Goal: Obtain resource: Obtain resource

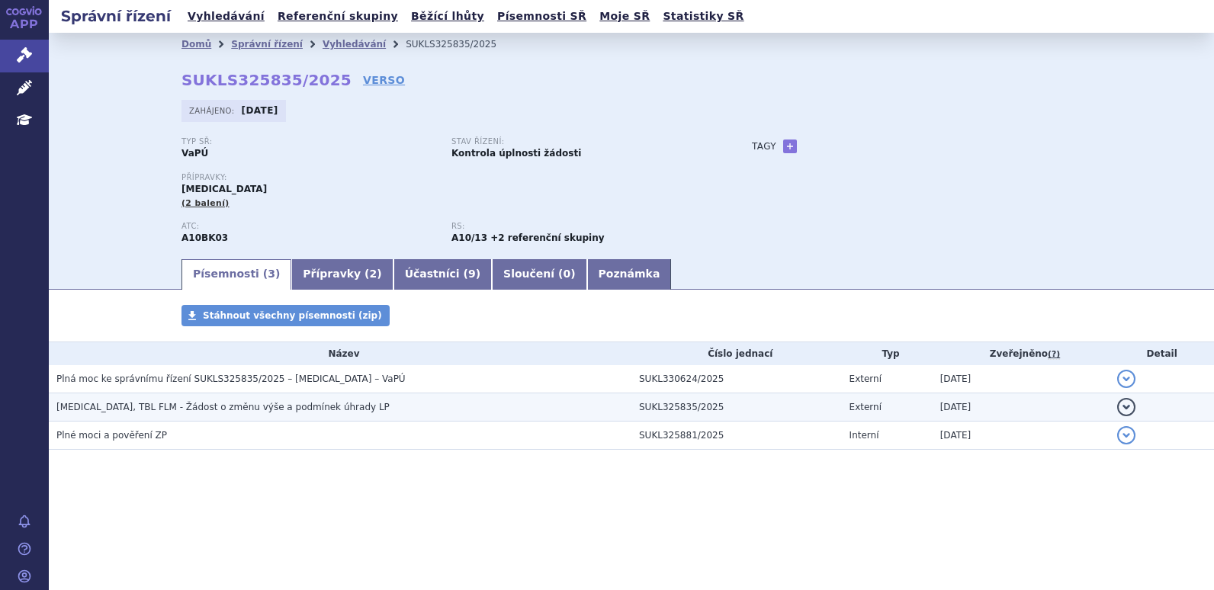
click at [114, 404] on span "[MEDICAL_DATA], TBL FLM - Žádost o změnu výše a podmínek úhrady LP" at bounding box center [222, 407] width 333 height 11
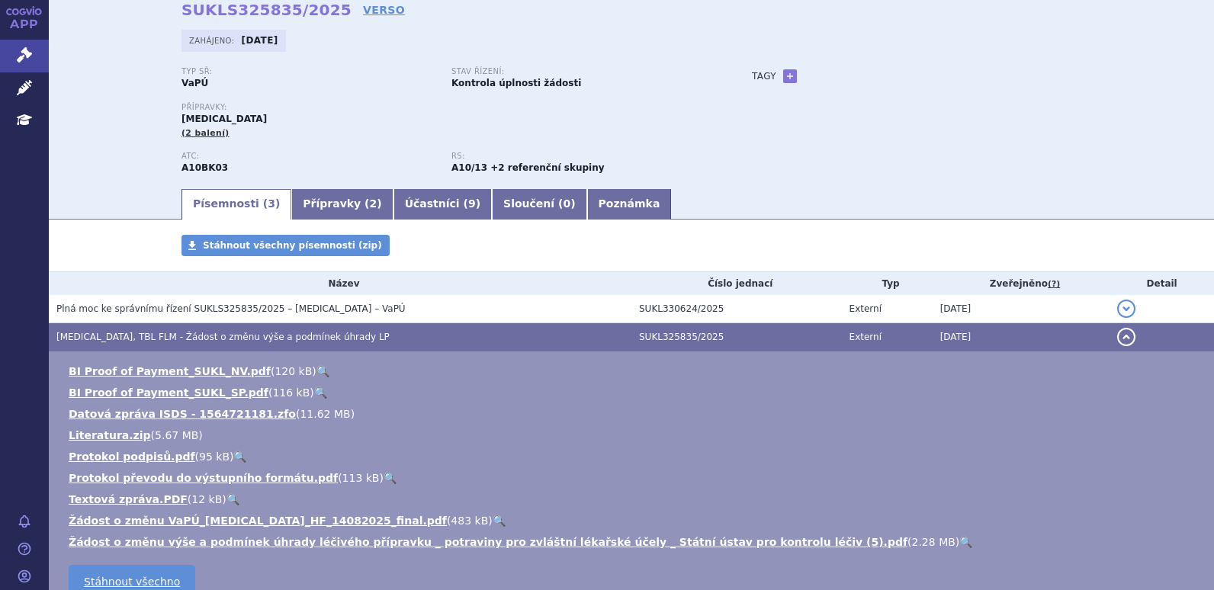
scroll to position [63, 0]
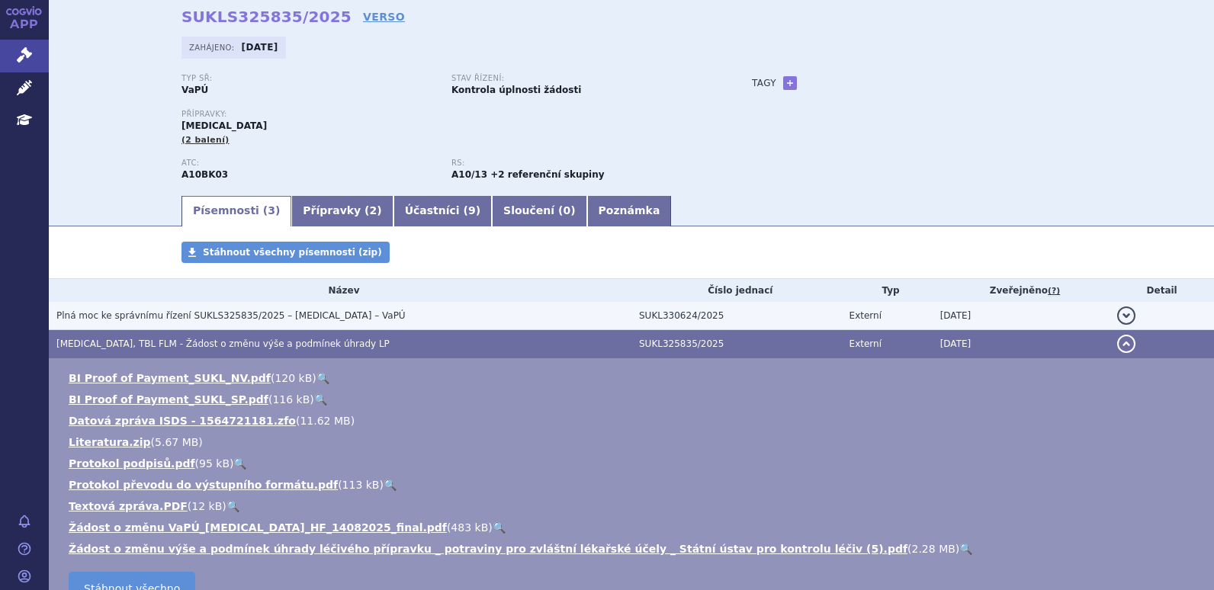
click at [173, 321] on span "Plná moc ke správnímu řízení SUKLS325835/2025 – [MEDICAL_DATA] – VaPÚ" at bounding box center [230, 315] width 349 height 11
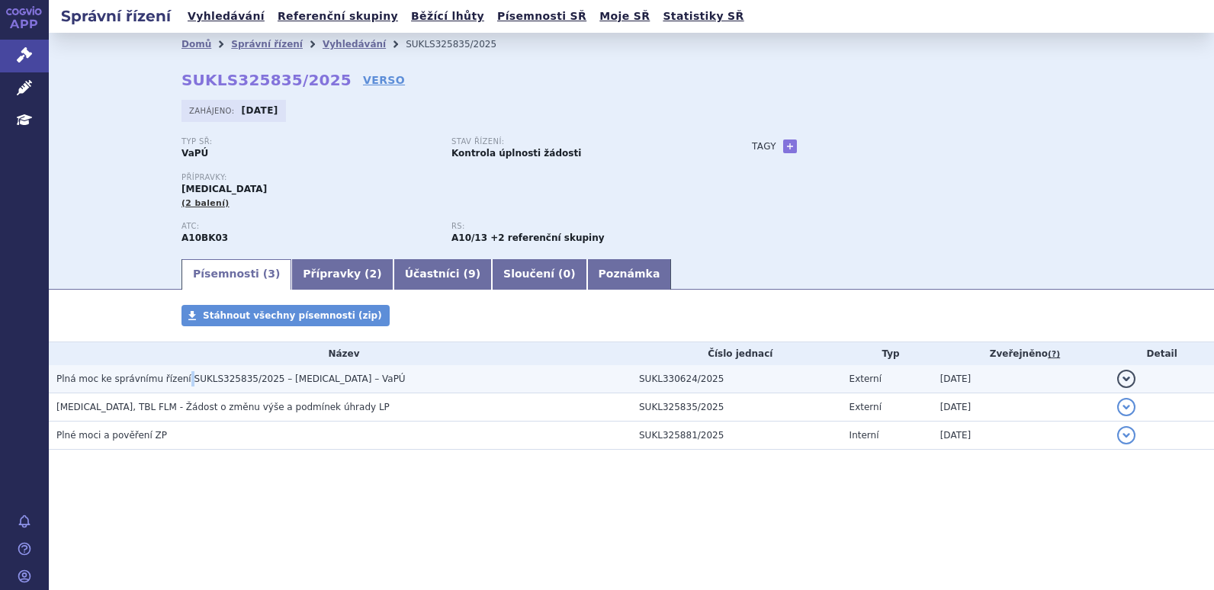
click at [175, 376] on span "Plná moc ke správnímu řízení SUKLS325835/2025 – [MEDICAL_DATA] – VaPÚ" at bounding box center [230, 379] width 349 height 11
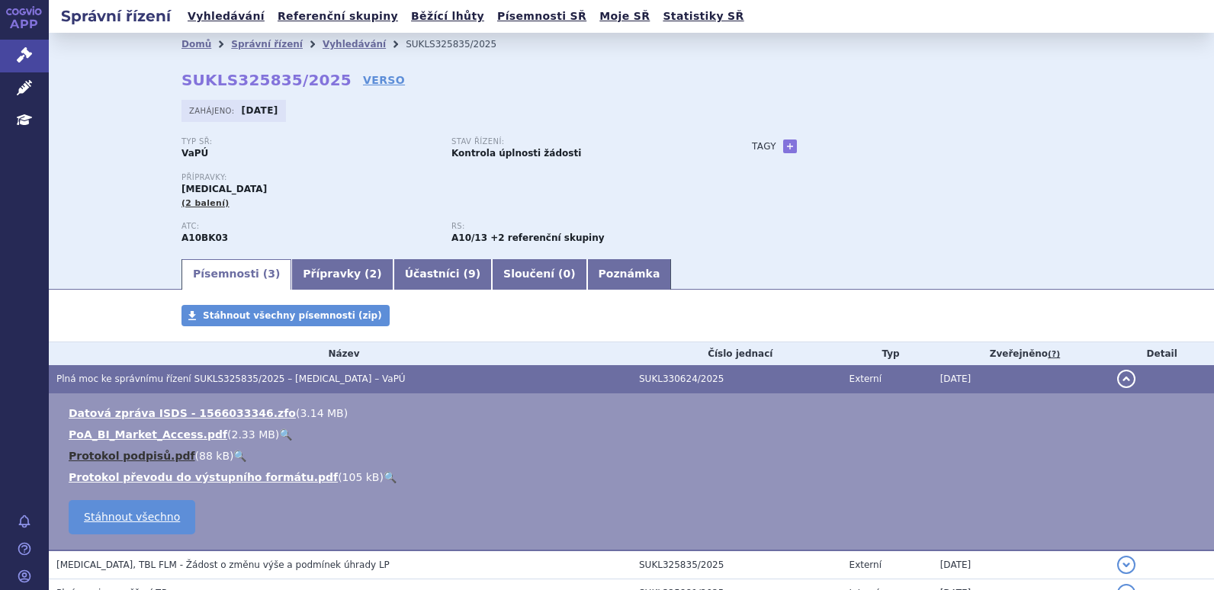
click at [138, 455] on link "Protokol podpisů.pdf" at bounding box center [132, 456] width 127 height 12
click at [158, 475] on link "Protokol převodu do výstupního formátu.pdf" at bounding box center [203, 477] width 269 height 12
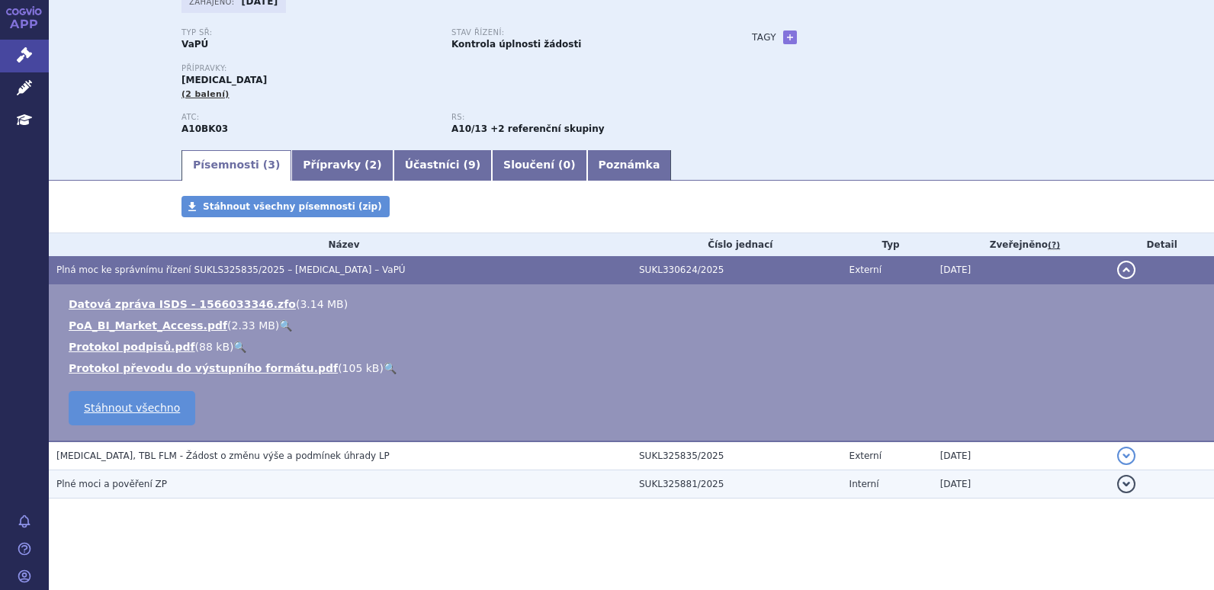
click at [117, 481] on span "Plné moci a pověření ZP" at bounding box center [111, 484] width 111 height 11
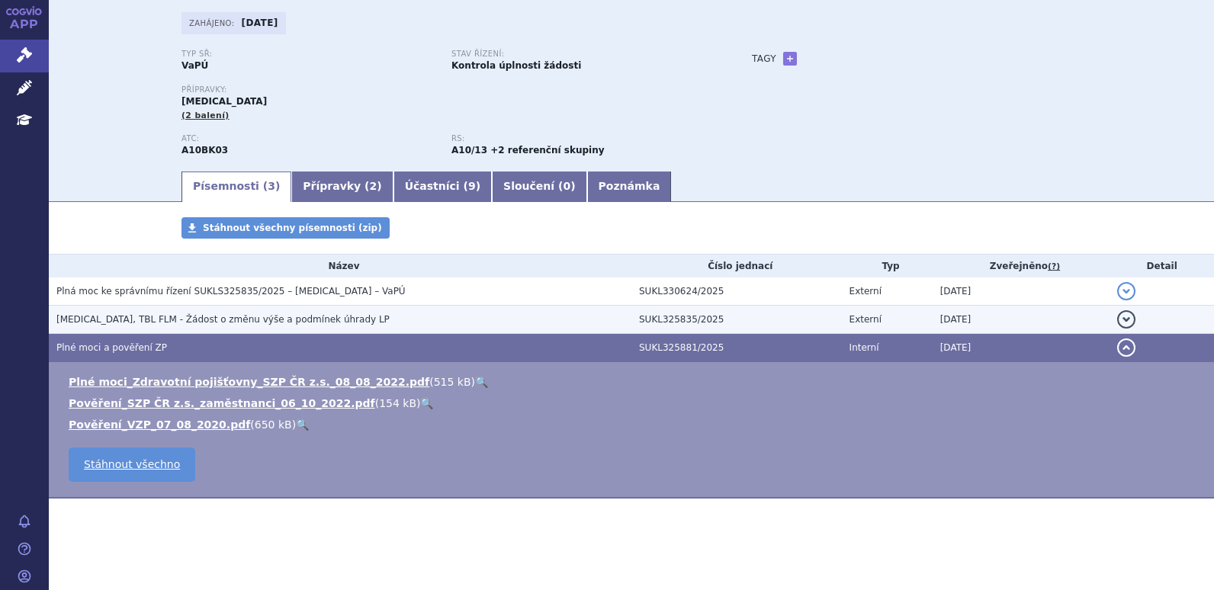
click at [137, 311] on td "[MEDICAL_DATA], TBL FLM - Žádost o změnu výše a podmínek úhrady LP" at bounding box center [340, 320] width 582 height 28
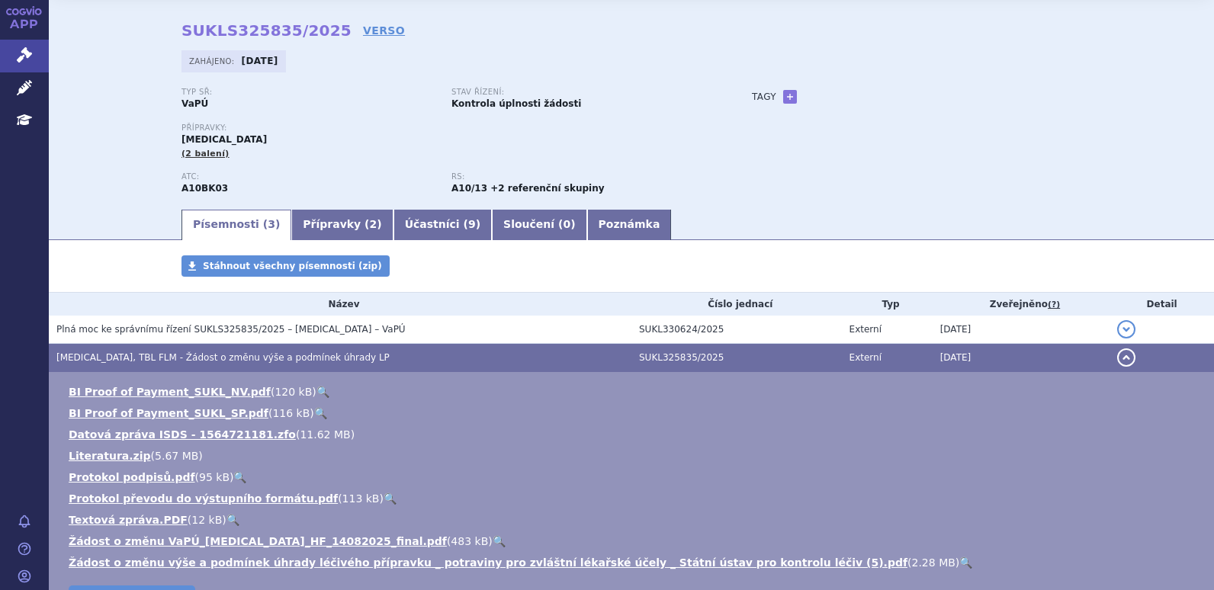
scroll to position [0, 0]
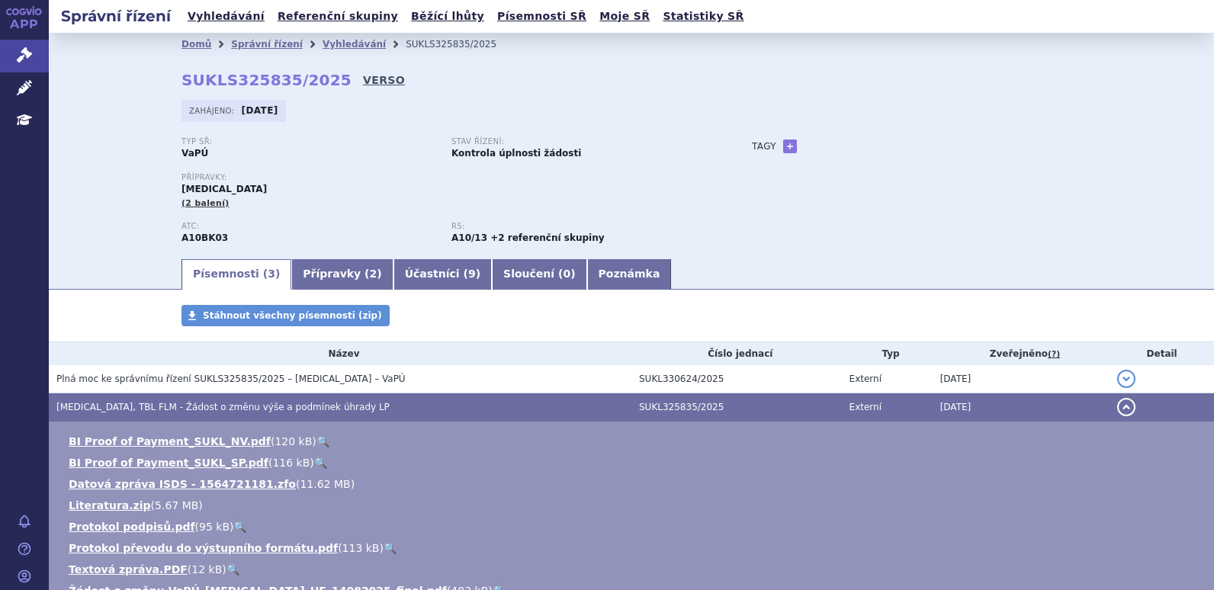
click at [363, 84] on link "VERSO" at bounding box center [384, 79] width 42 height 15
click at [363, 79] on link "VERSO" at bounding box center [384, 79] width 42 height 15
